Goal: Information Seeking & Learning: Compare options

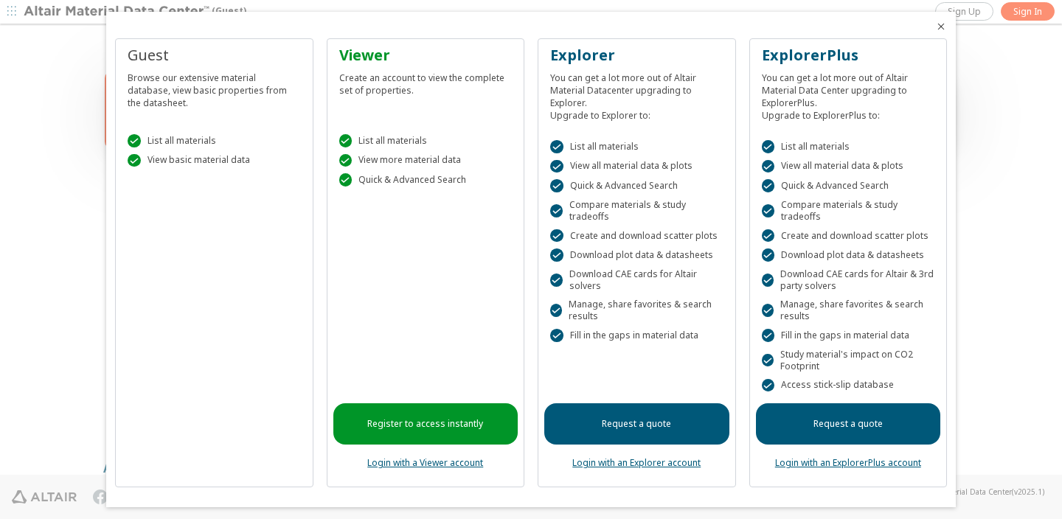
click at [612, 460] on link "Login with an Explorer account" at bounding box center [636, 463] width 128 height 13
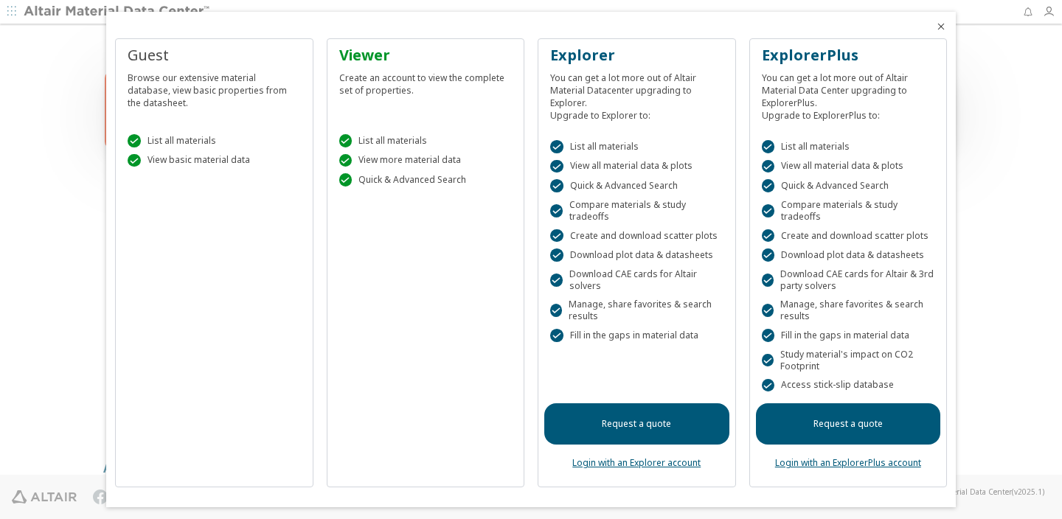
click at [941, 29] on icon "Close" at bounding box center [941, 27] width 12 height 12
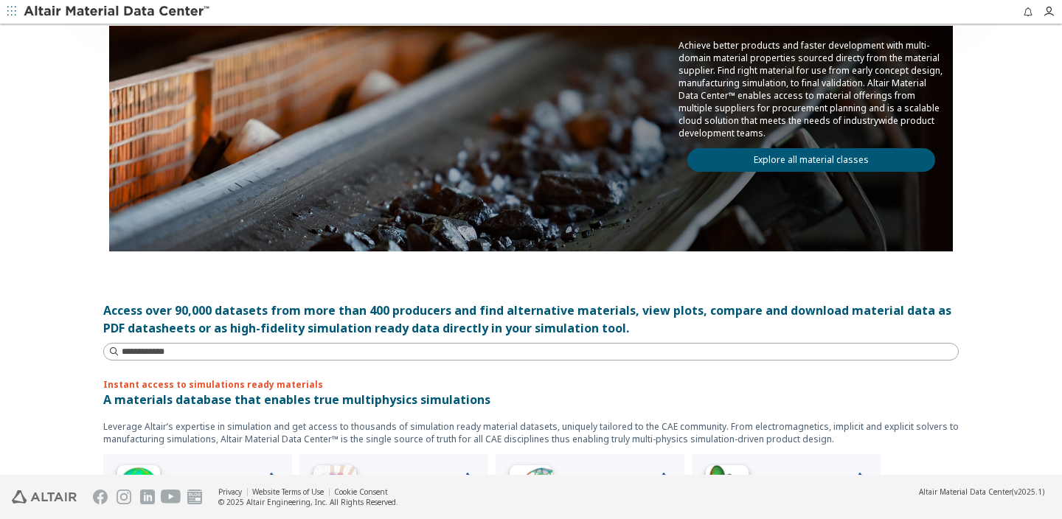
scroll to position [49, 0]
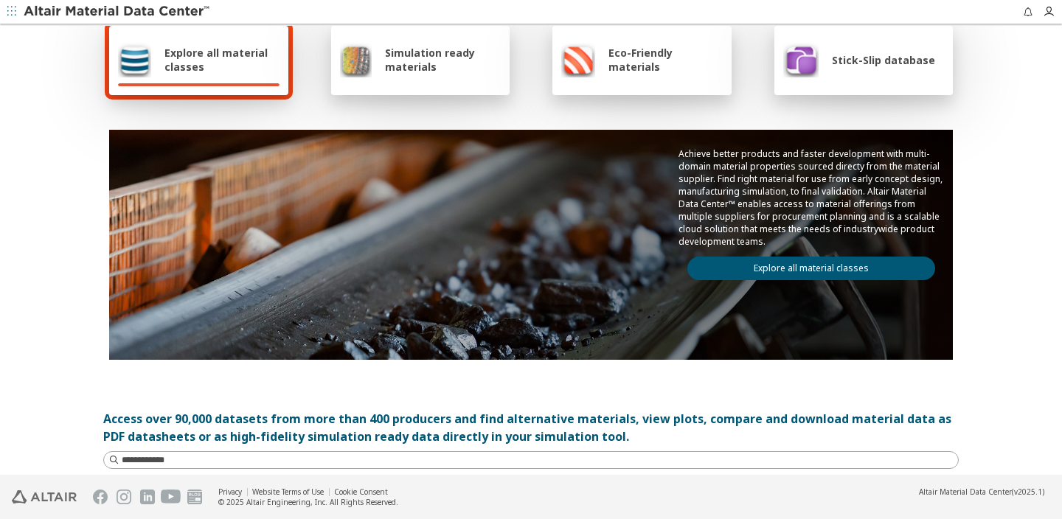
click at [416, 73] on span "Simulation ready materials" at bounding box center [443, 60] width 116 height 28
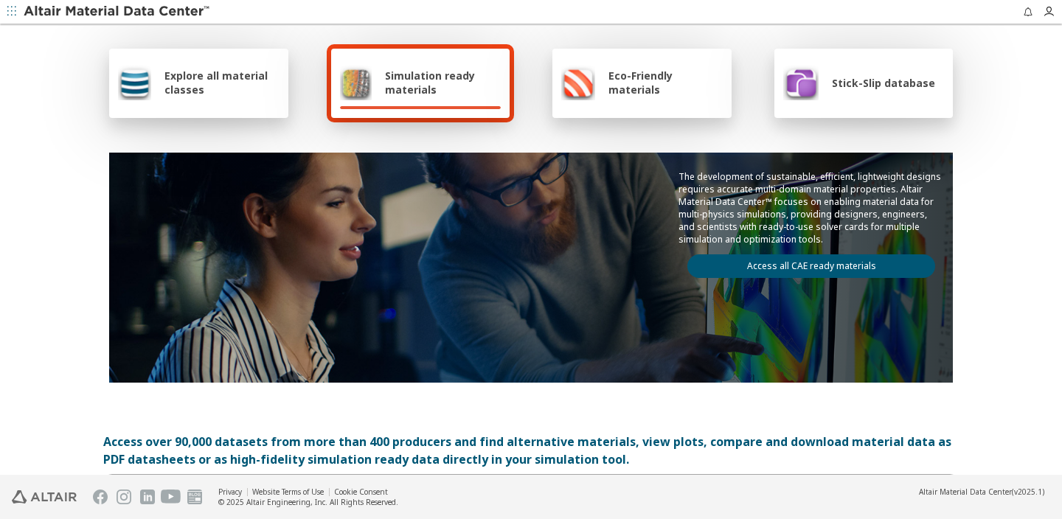
scroll to position [0, 0]
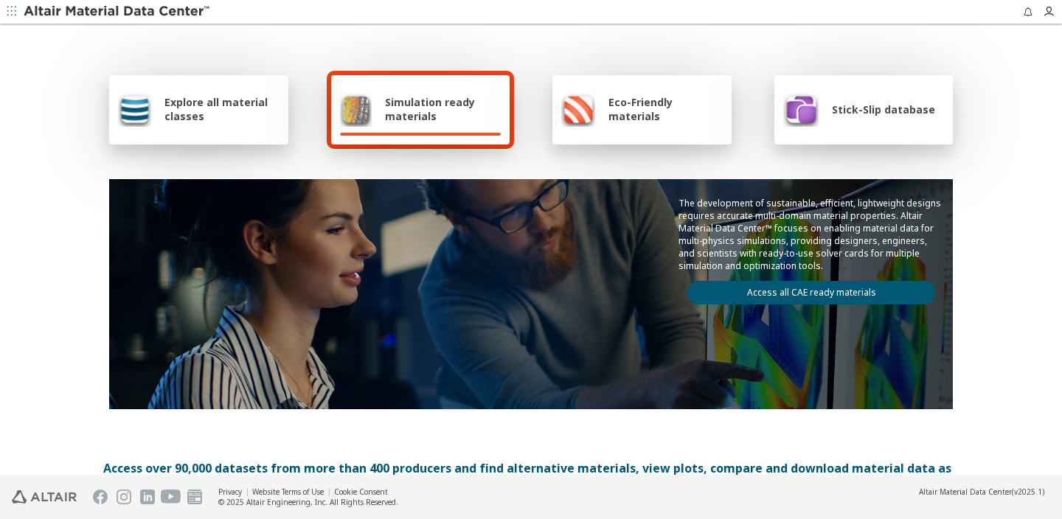
click at [838, 100] on div "Stick-Slip database" at bounding box center [859, 108] width 152 height 35
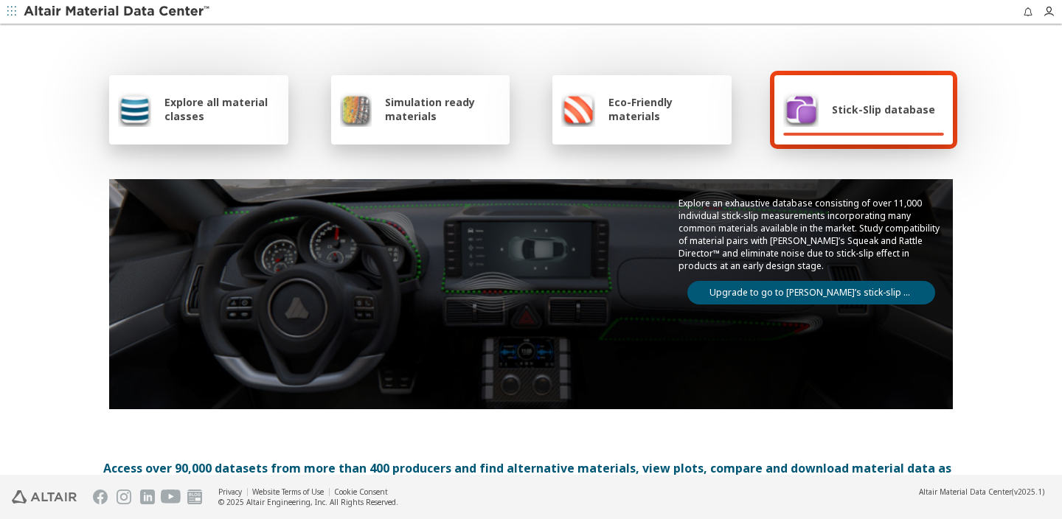
click at [626, 132] on div "Eco-Friendly materials" at bounding box center [642, 109] width 179 height 69
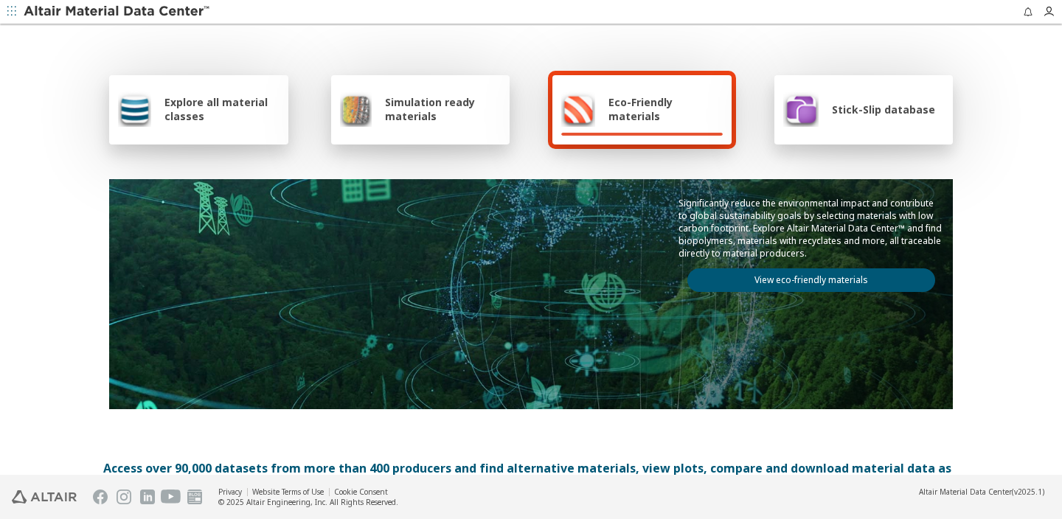
click at [240, 112] on span "Explore all material classes" at bounding box center [222, 109] width 115 height 28
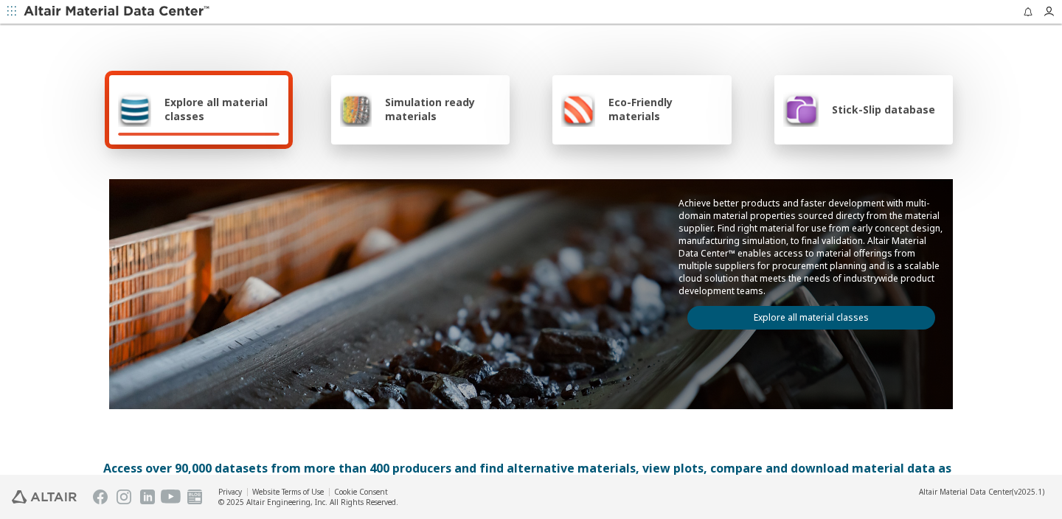
click at [800, 317] on link "Explore all material classes" at bounding box center [812, 318] width 248 height 24
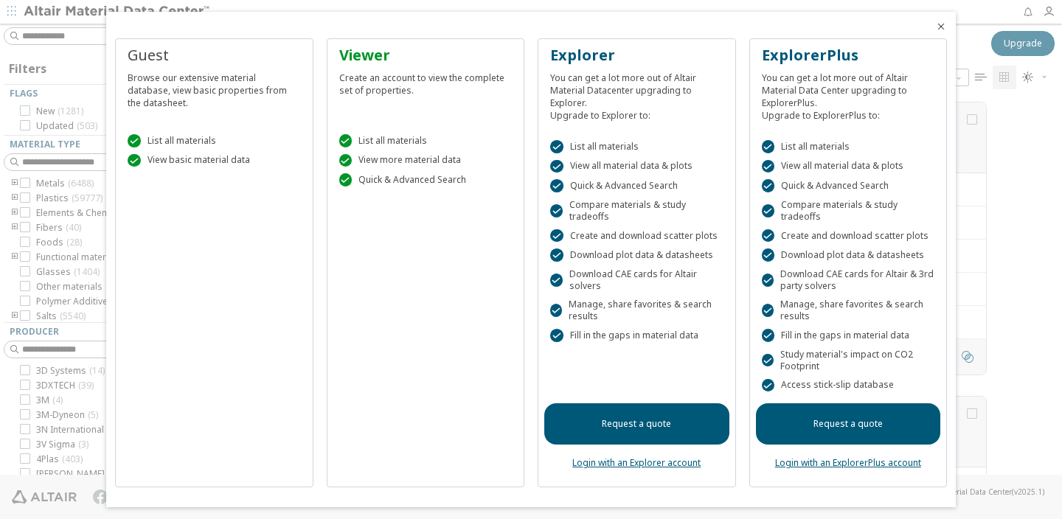
scroll to position [383, 870]
click at [943, 30] on icon "Close" at bounding box center [941, 27] width 12 height 12
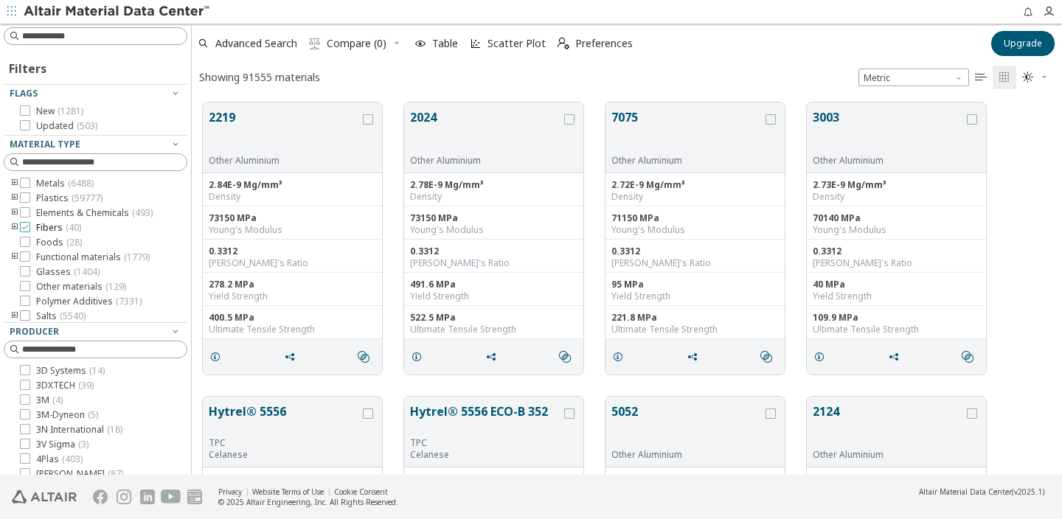
click at [30, 229] on div at bounding box center [25, 227] width 10 height 10
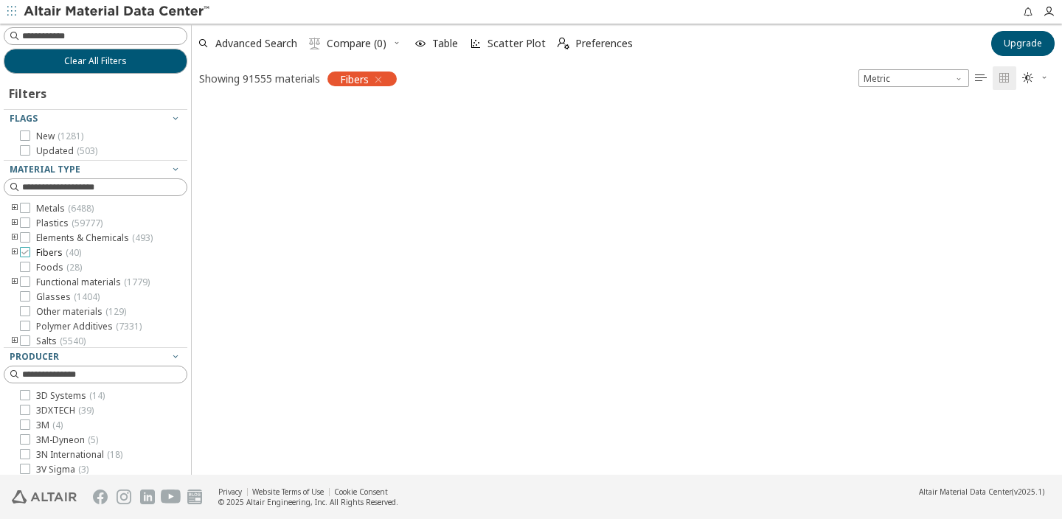
scroll to position [1, 1]
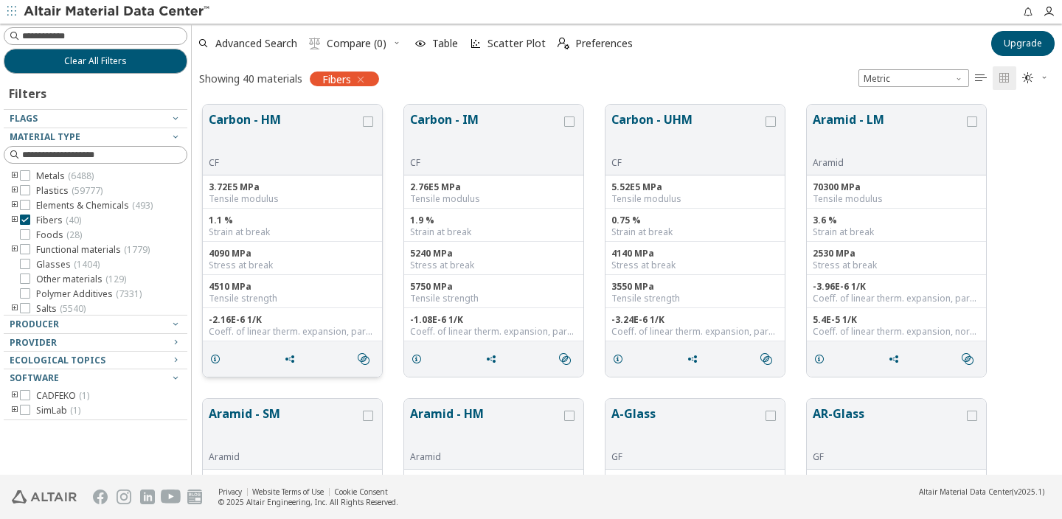
click at [247, 147] on button "Carbon - HM" at bounding box center [284, 134] width 151 height 46
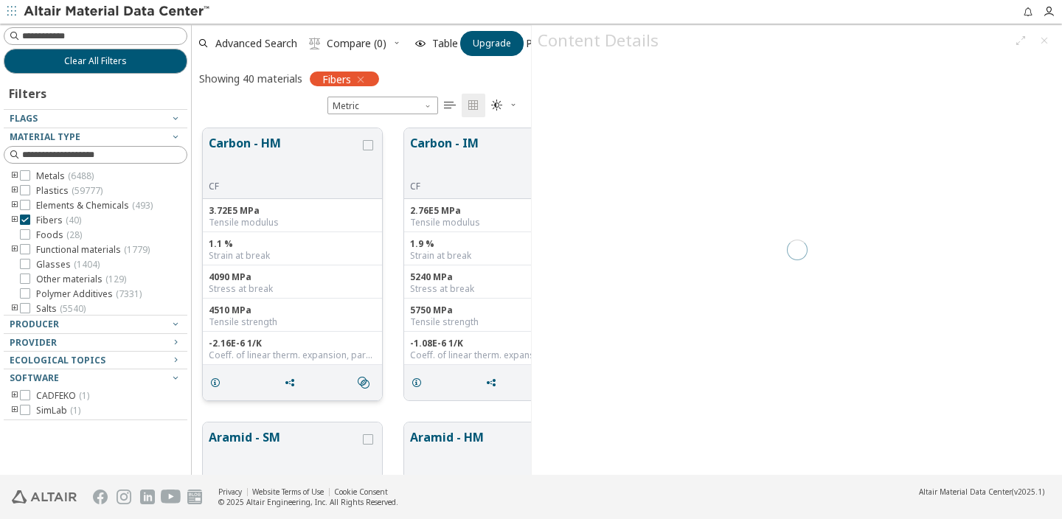
scroll to position [357, 339]
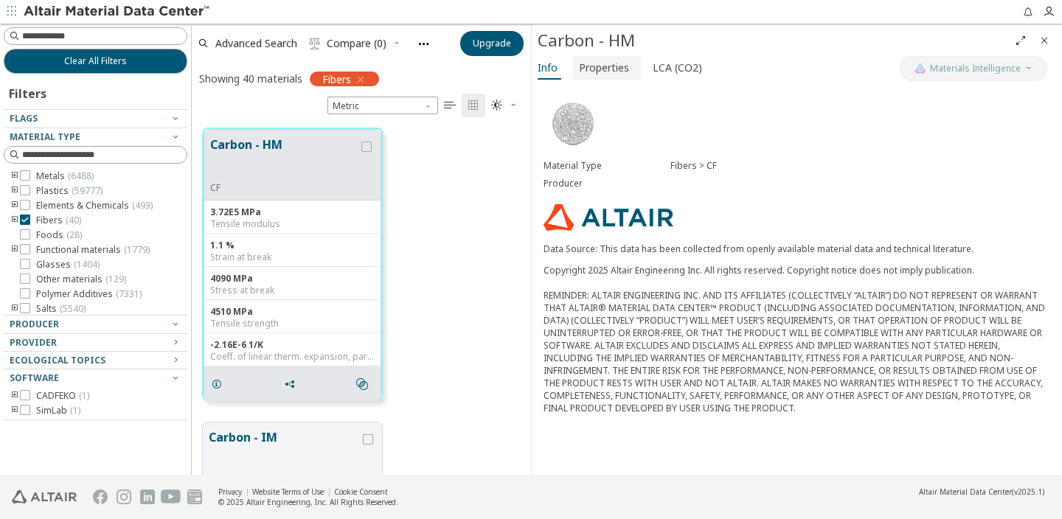
click at [609, 74] on span "Properties" at bounding box center [604, 68] width 50 height 24
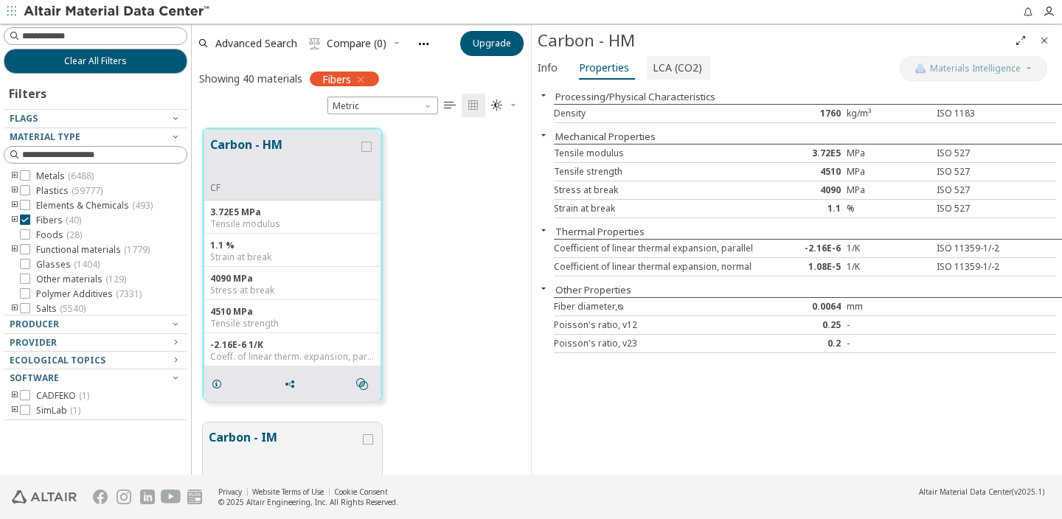
click at [662, 76] on span "LCA (CO2)" at bounding box center [677, 68] width 49 height 24
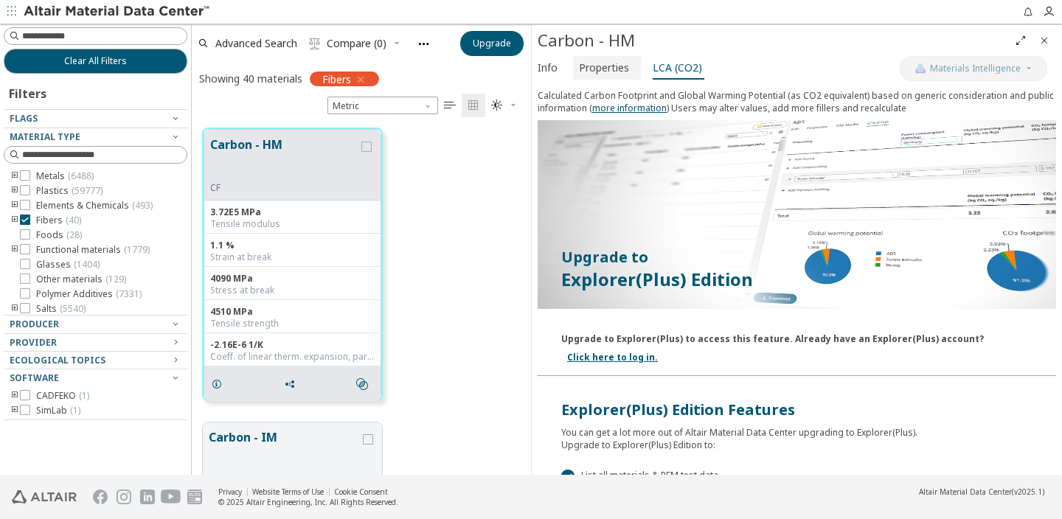
click at [620, 74] on span "Properties" at bounding box center [604, 68] width 50 height 24
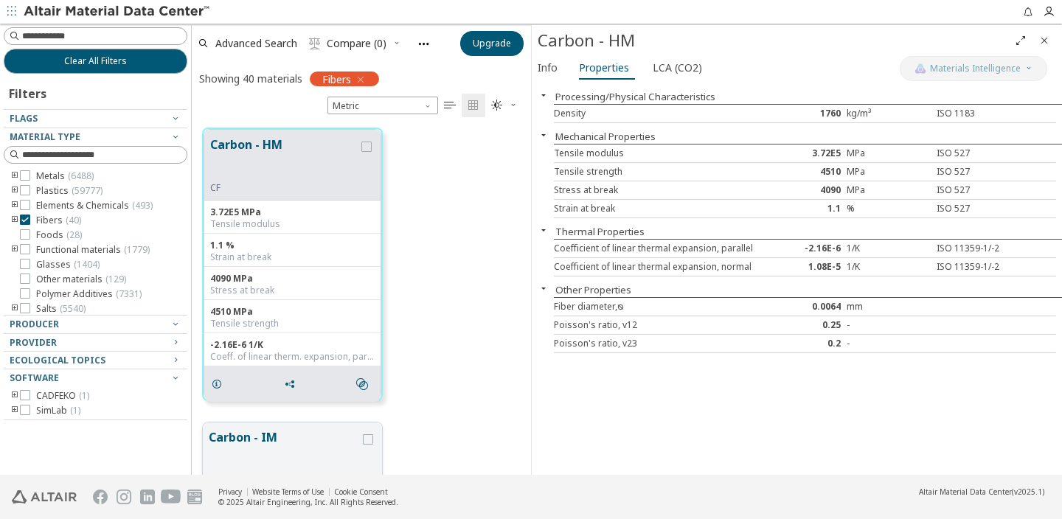
click at [283, 461] on button "Carbon - IM" at bounding box center [284, 452] width 151 height 46
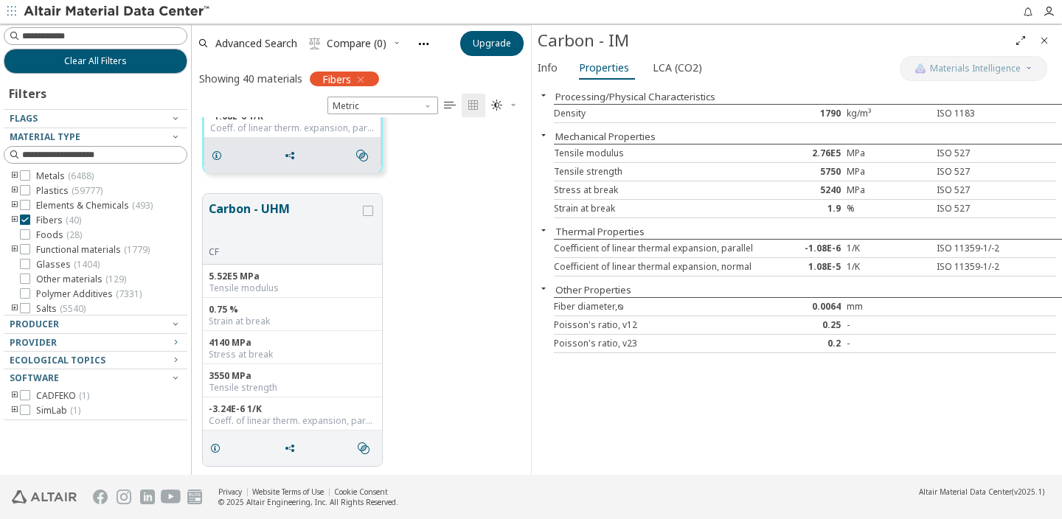
scroll to position [562, 0]
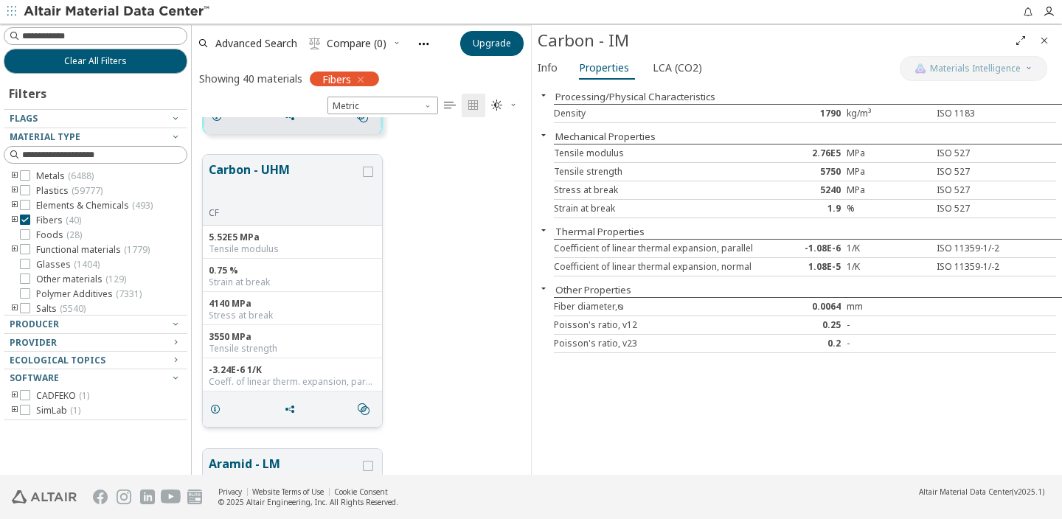
click at [271, 170] on button "Carbon - UHM" at bounding box center [284, 184] width 151 height 46
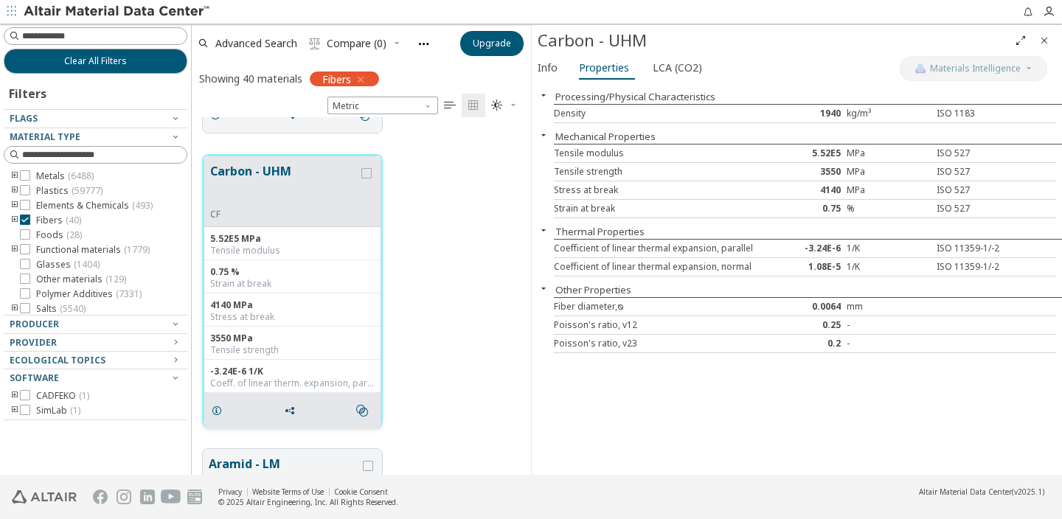
scroll to position [561, 0]
click at [665, 72] on span "LCA (CO2)" at bounding box center [677, 68] width 49 height 24
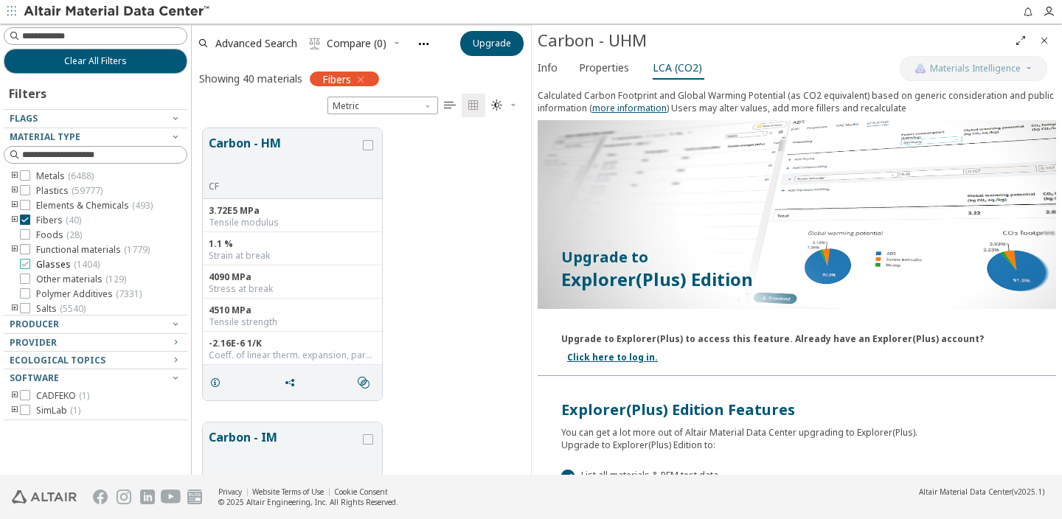
scroll to position [18, 0]
click at [32, 175] on label "Plastics ( 59777 )" at bounding box center [61, 173] width 83 height 12
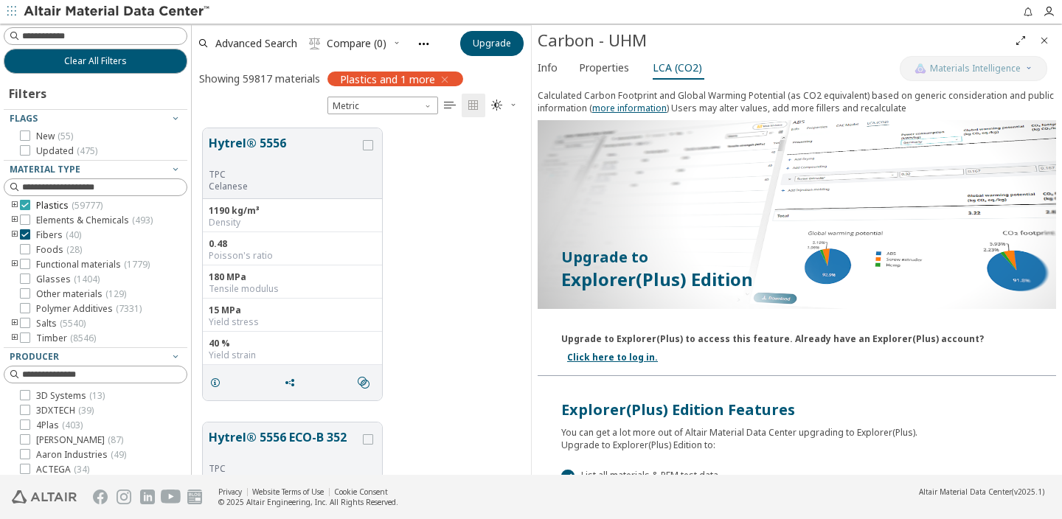
click at [27, 207] on icon at bounding box center [25, 205] width 10 height 10
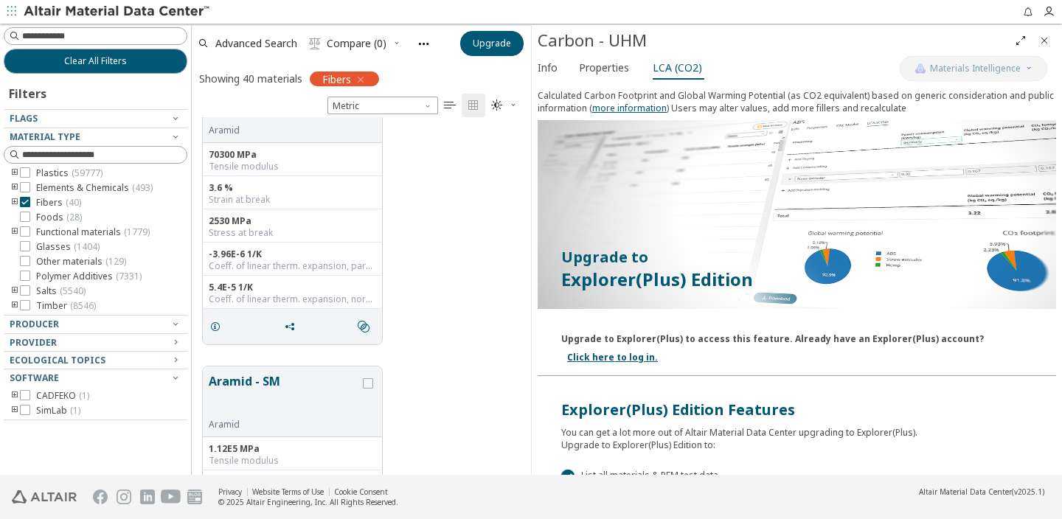
scroll to position [940, 0]
click at [299, 405] on button "Aramid - SM" at bounding box center [284, 395] width 151 height 46
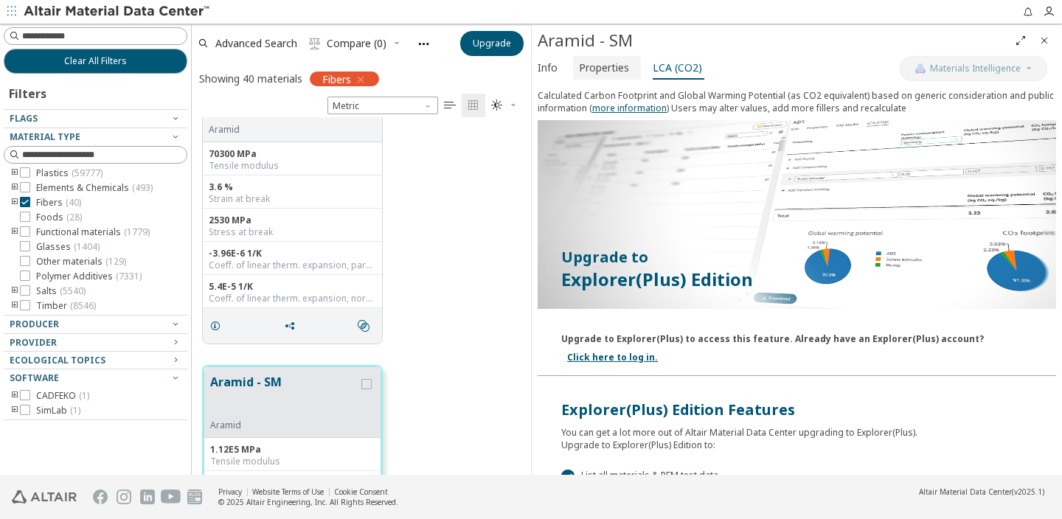
click at [603, 66] on span "Properties" at bounding box center [604, 68] width 50 height 24
